Goal: Task Accomplishment & Management: Manage account settings

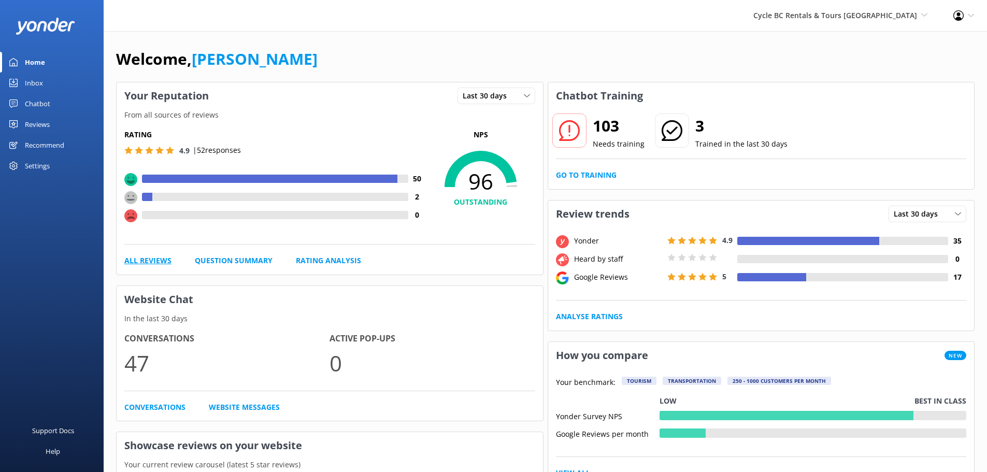
click at [154, 261] on link "All Reviews" at bounding box center [147, 260] width 47 height 11
